Goal: Find specific page/section: Find specific page/section

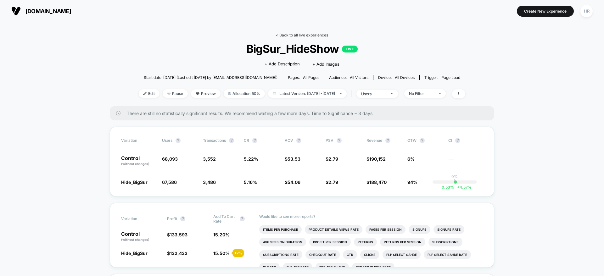
click at [300, 35] on link "< Back to all live experiences" at bounding box center [302, 35] width 52 height 5
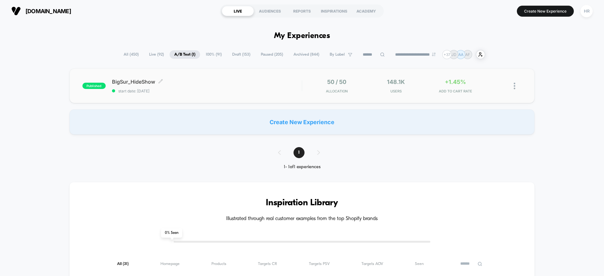
click at [234, 82] on span "BigSur_HideShow Click to edit experience details" at bounding box center [207, 82] width 190 height 6
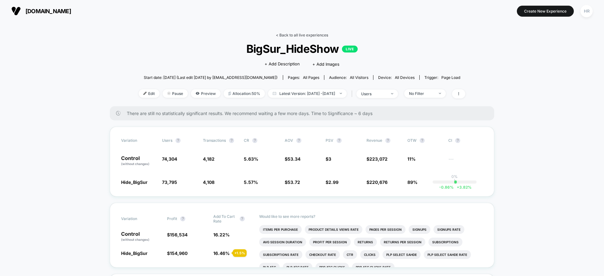
click at [311, 36] on link "< Back to all live experiences" at bounding box center [302, 35] width 52 height 5
